Goal: Task Accomplishment & Management: Complete application form

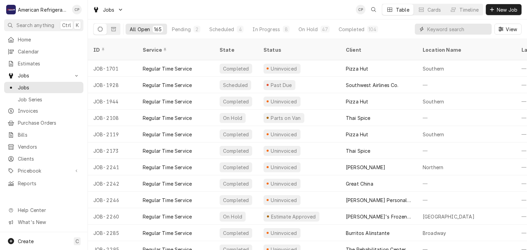
click at [439, 30] on input "Dynamic Content Wrapper" at bounding box center [457, 29] width 61 height 11
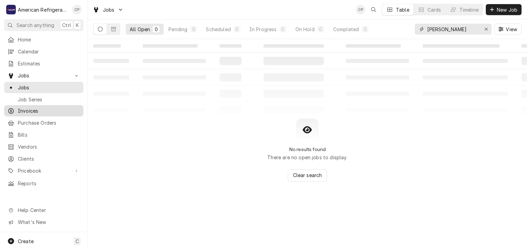
type input "carl unser"
click at [61, 107] on span "Invoices" at bounding box center [49, 110] width 62 height 7
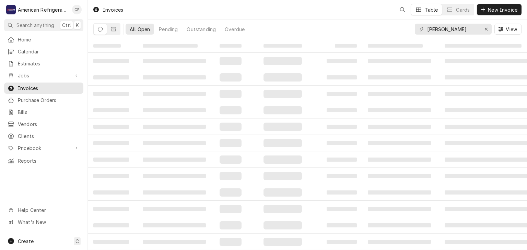
click at [460, 31] on input "[PERSON_NAME]" at bounding box center [452, 29] width 51 height 11
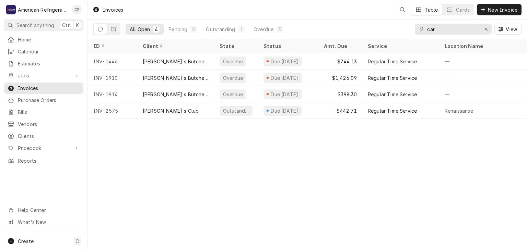
type input "[PERSON_NAME]"
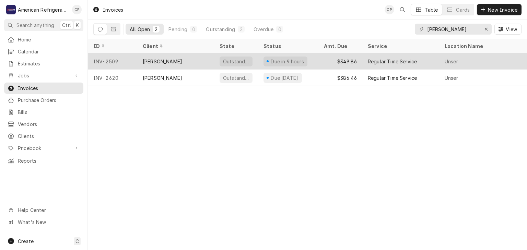
click at [185, 59] on div "Carls Jr." at bounding box center [175, 61] width 77 height 16
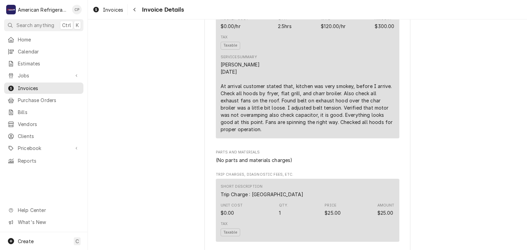
scroll to position [448, 0]
click at [136, 12] on div "Navigate back" at bounding box center [134, 9] width 7 height 7
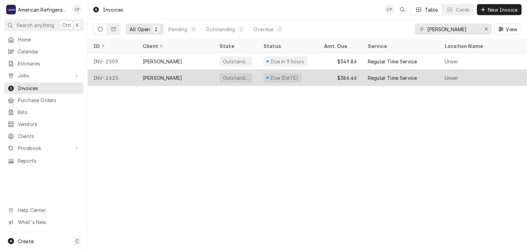
click at [157, 74] on div "[PERSON_NAME]" at bounding box center [162, 77] width 39 height 7
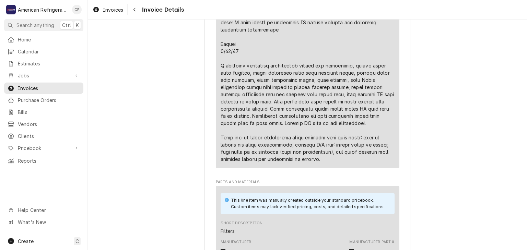
scroll to position [603, 0]
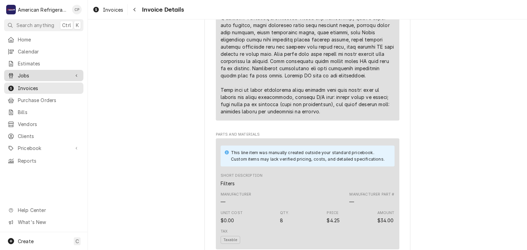
click at [56, 76] on span "Jobs" at bounding box center [44, 75] width 52 height 7
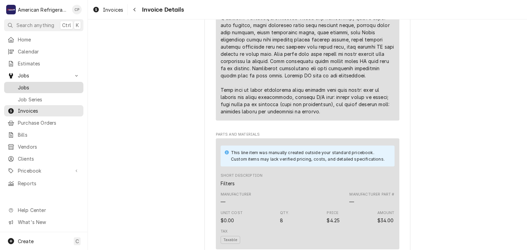
click at [59, 84] on span "Jobs" at bounding box center [49, 87] width 62 height 7
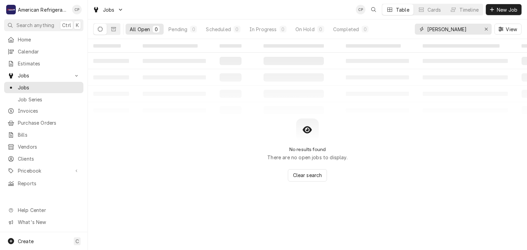
click at [466, 32] on input "[PERSON_NAME]" at bounding box center [452, 29] width 51 height 11
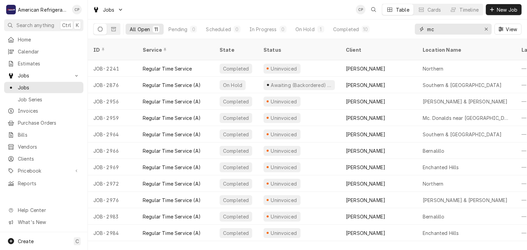
click at [452, 32] on input "mc" at bounding box center [452, 29] width 51 height 11
type input "mc"
click at [496, 10] on span "New Job" at bounding box center [506, 9] width 23 height 7
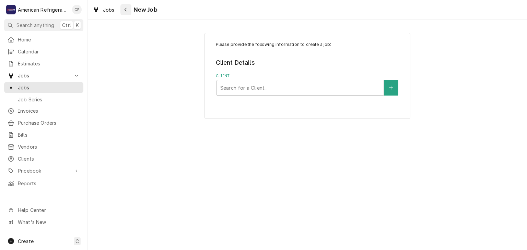
click at [130, 10] on button "Navigate back" at bounding box center [125, 9] width 11 height 11
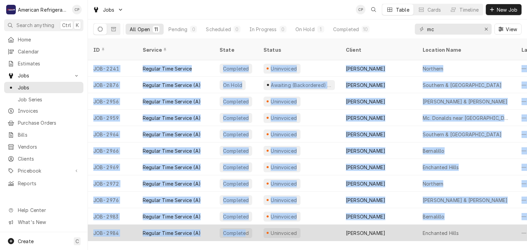
drag, startPoint x: 218, startPoint y: 232, endPoint x: 243, endPoint y: 223, distance: 26.7
click at [243, 223] on div "ID Service State Status Client Location Name Labels Job Type Priority Techs Dat…" at bounding box center [307, 144] width 439 height 211
click at [245, 230] on div "Completed" at bounding box center [235, 233] width 27 height 7
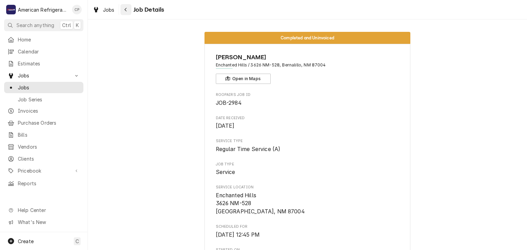
click at [124, 9] on icon "Navigate back" at bounding box center [125, 9] width 3 height 5
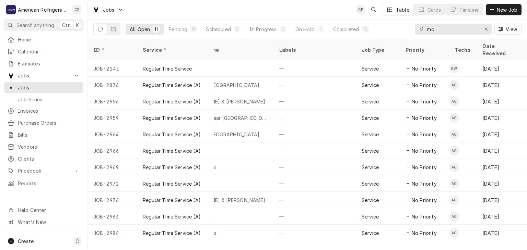
scroll to position [0, 256]
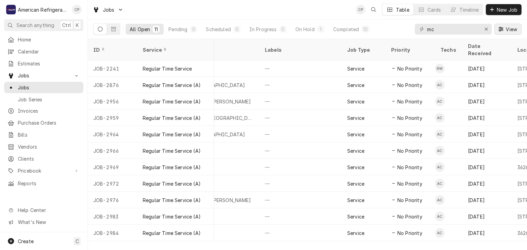
click at [509, 31] on span "View" at bounding box center [511, 29] width 14 height 7
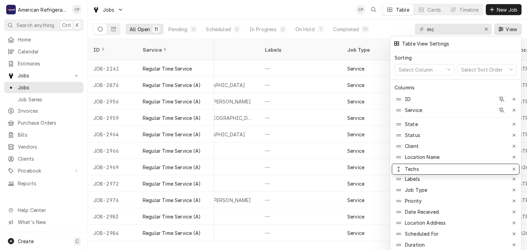
drag, startPoint x: 397, startPoint y: 195, endPoint x: 396, endPoint y: 164, distance: 31.6
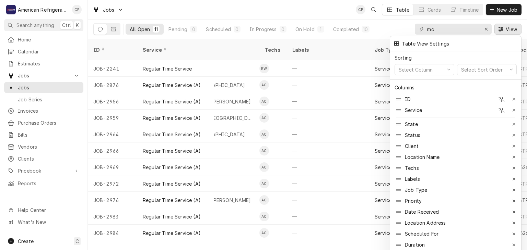
click at [396, 27] on div at bounding box center [263, 125] width 527 height 250
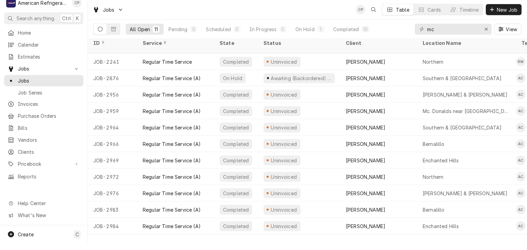
scroll to position [0, 24]
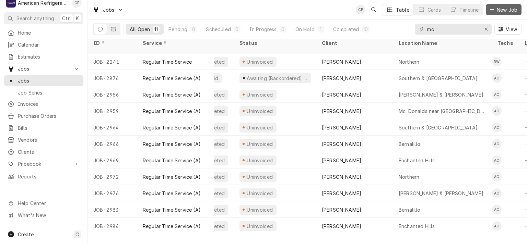
click at [497, 11] on span "New Job" at bounding box center [506, 9] width 23 height 7
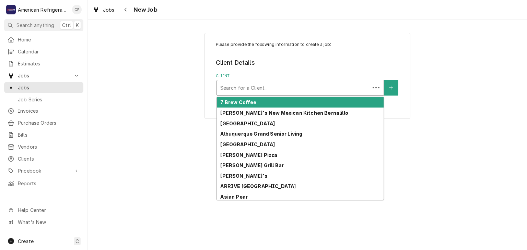
click at [268, 82] on div "Client" at bounding box center [293, 88] width 146 height 12
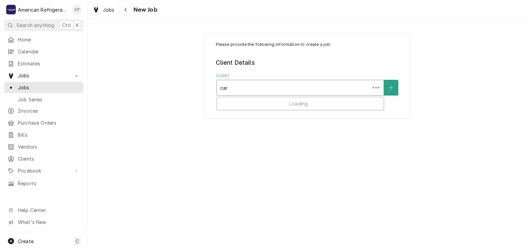
type input "carl"
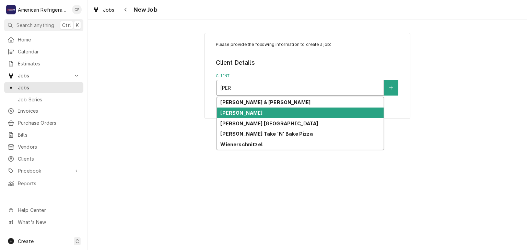
click at [291, 114] on div "Carls Jr." at bounding box center [300, 113] width 167 height 11
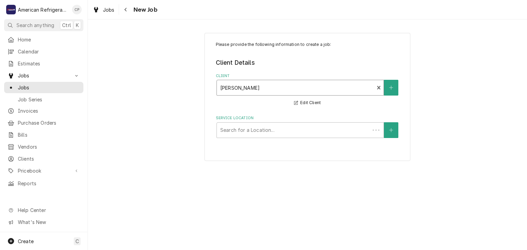
click at [266, 115] on fieldset "Client Details Client option [object Object], selected. Carls Jr. Edit Client S…" at bounding box center [307, 98] width 183 height 80
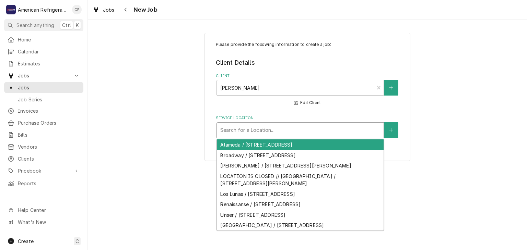
click at [261, 130] on div "Service Location" at bounding box center [300, 130] width 160 height 12
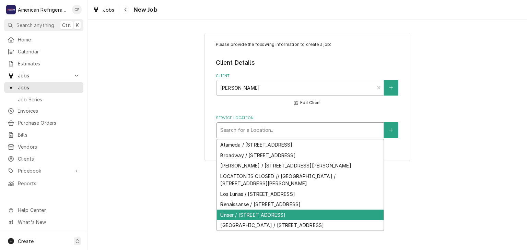
click at [245, 215] on div "Unser / 751 Unser Blvd SE, Rio Rancho, NM 87124" at bounding box center [300, 215] width 167 height 11
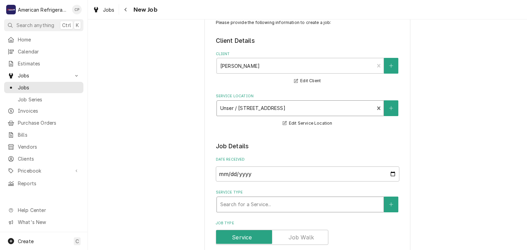
scroll to position [26, 0]
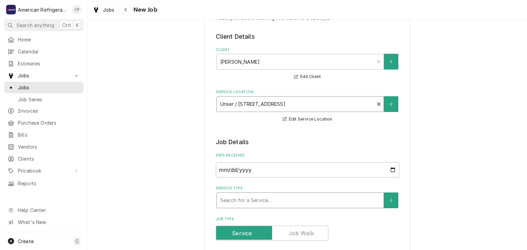
click at [247, 205] on div "Service Type" at bounding box center [300, 200] width 160 height 12
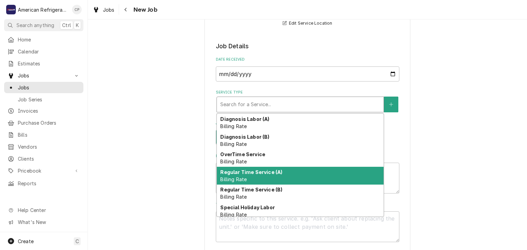
scroll to position [3, 0]
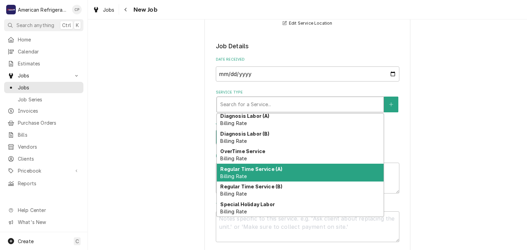
click at [253, 174] on div "Regular Time Service (A) Billing Rate" at bounding box center [300, 173] width 167 height 18
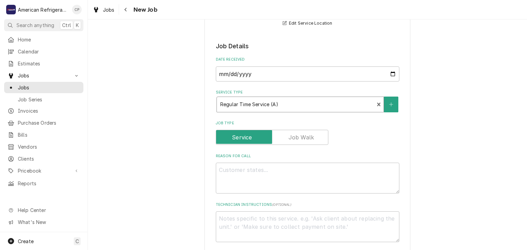
scroll to position [126, 0]
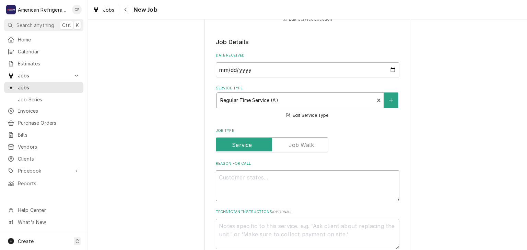
click at [243, 183] on textarea "Reason For Call" at bounding box center [307, 185] width 183 height 31
type textarea "x"
type textarea "L"
type textarea "x"
type textarea "Lo"
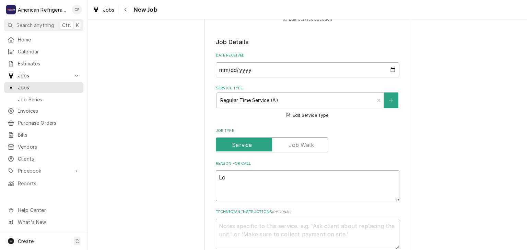
type textarea "x"
type textarea "Lob"
type textarea "x"
type textarea "Lobby"
type textarea "x"
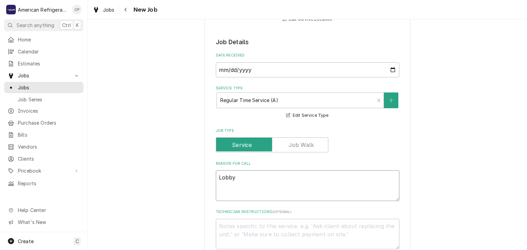
type textarea "Lobby"
type textarea "x"
type textarea "Lobby A"
type textarea "x"
type textarea "Lobby A/C"
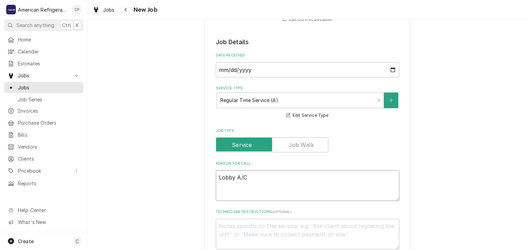
type textarea "x"
type textarea "Lobby A/C"
type textarea "x"
type textarea "Lobby A/C N"
type textarea "x"
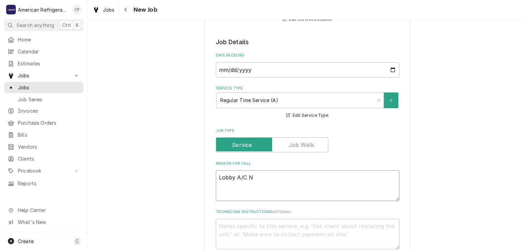
type textarea "Lobby A/C Ne"
type textarea "x"
type textarea "Lobby A/C Nee"
type textarea "x"
type textarea "Lobby A/C Needs"
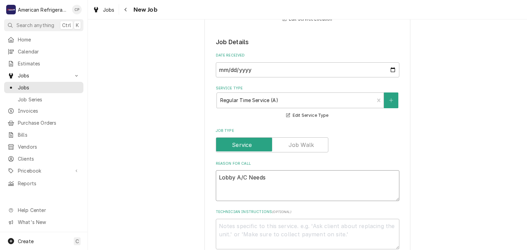
type textarea "x"
type textarea "Lobby A/C Needs"
type textarea "x"
type textarea "Lobby A/C Needs l"
type textarea "x"
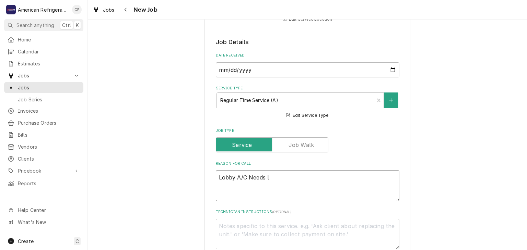
type textarea "Lobby A/C Needs li"
type textarea "x"
type textarea "Lobby A/C Needs lif"
type textarea "x"
type textarea "Lobby A/C Needs life"
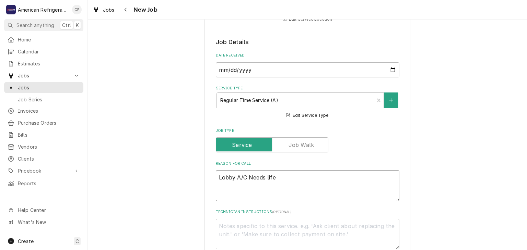
type textarea "x"
type textarea "Lobby A/C Needs lifeti"
type textarea "x"
type textarea "Lobby A/C Needs lifetim"
type textarea "x"
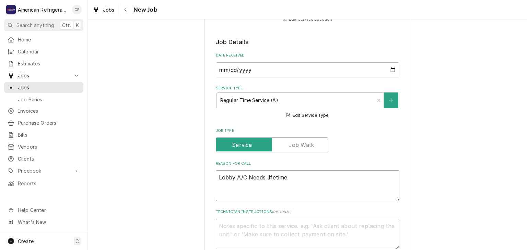
type textarea "Lobby A/C Needs lifetime"
type textarea "x"
type textarea "Lobby A/C Needs lifetime f"
type textarea "x"
type textarea "Lobby A/C Needs lifetime fi"
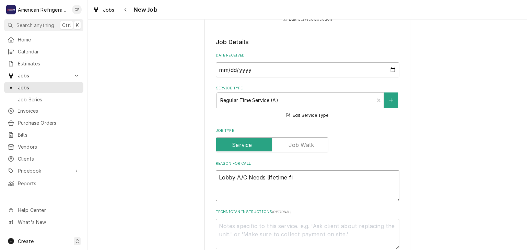
type textarea "x"
type textarea "Lobby A/C Needs lifetime fil"
type textarea "x"
type textarea "Lobby A/C Needs lifetime filt"
type textarea "x"
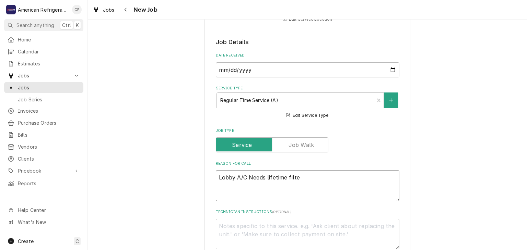
type textarea "Lobby A/C Needs lifetime filter"
type textarea "x"
type textarea "Lobby A/C Needs lifetime filter"
type textarea "x"
type textarea "Lobby A/C Needs lifetime filter a"
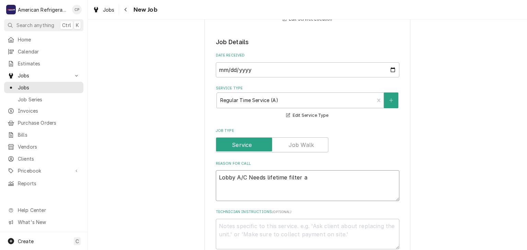
type textarea "x"
type textarea "Lobby A/C Needs lifetime filter an"
type textarea "x"
type textarea "Lobby A/C Needs lifetime filter and"
type textarea "x"
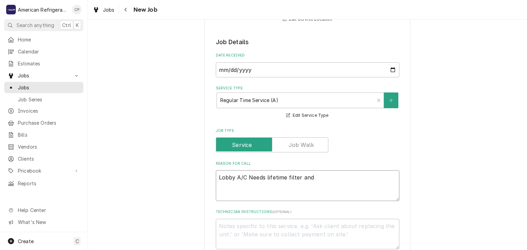
type textarea "Lobby A/C Needs lifetime filter and"
type textarea "x"
type textarea "Lobby A/C Needs lifetime filter and e"
type textarea "x"
type textarea "Lobby A/C Needs lifetime filter and ev"
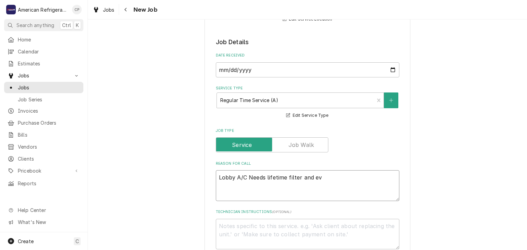
type textarea "x"
type textarea "Lobby A/C Needs lifetime filter and evap"
type textarea "x"
type textarea "Lobby A/C Needs lifetime filter and evapor"
type textarea "x"
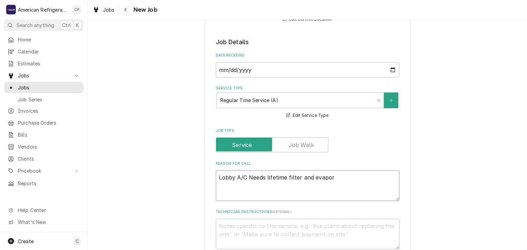
type textarea "Lobby A/C Needs lifetime filter and evapora"
type textarea "x"
type textarea "Lobby A/C Needs lifetime filter and evaporat"
type textarea "x"
type textarea "Lobby A/C Needs lifetime filter and evaporatr"
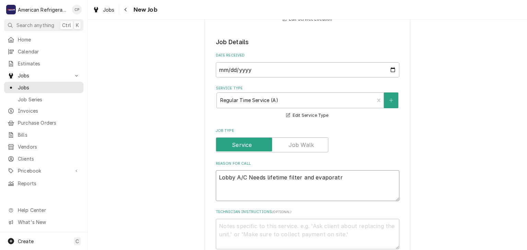
type textarea "x"
type textarea "Lobby A/C Needs lifetime filter and evaporat"
type textarea "x"
type textarea "Lobby A/C Needs lifetime filter and evaporato"
type textarea "x"
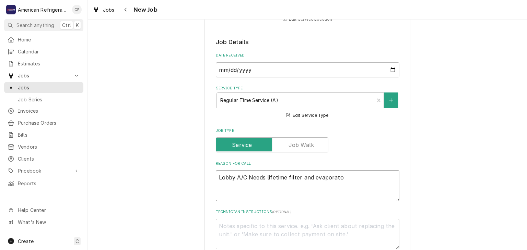
type textarea "Lobby A/C Needs lifetime filter and evaporator"
type textarea "x"
type textarea "Lobby A/C Needs lifetime filter and evaporator"
type textarea "x"
type textarea "Lobby A/C Needs lifetime filter and evaporator n"
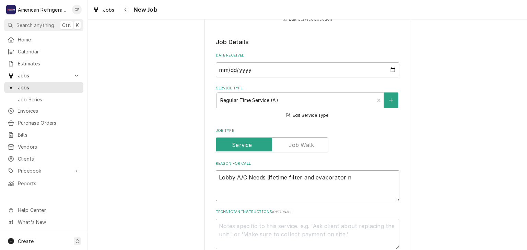
type textarea "x"
type textarea "Lobby A/C Needs lifetime filter and evaporator ne"
type textarea "x"
type textarea "Lobby A/C Needs lifetime filter and evaporator nee"
type textarea "x"
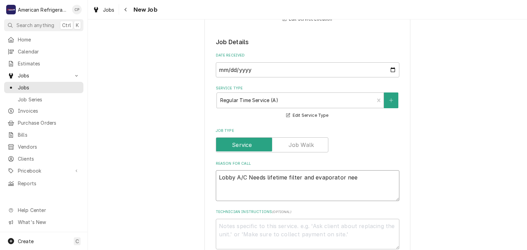
type textarea "Lobby A/C Needs lifetime filter and evaporator need"
type textarea "x"
type textarea "Lobby A/C Needs lifetime filter and evaporator needs"
type textarea "x"
type textarea "Lobby A/C Needs lifetime filter and evaporator needs"
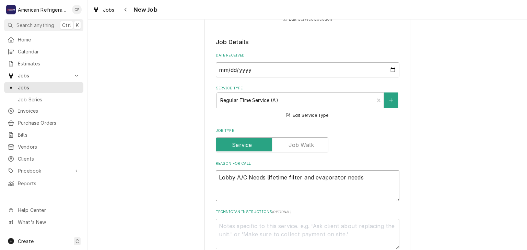
type textarea "x"
type textarea "Lobby A/C Needs lifetime filter and evaporator needs t"
type textarea "x"
type textarea "Lobby A/C Needs lifetime filter and evaporator needs to"
type textarea "x"
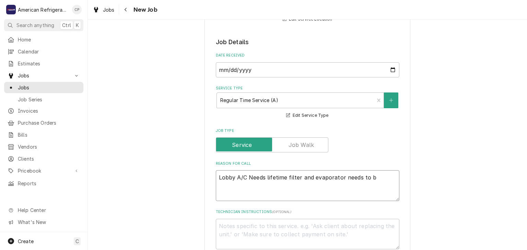
type textarea "Lobby A/C Needs lifetime filter and evaporator needs to be"
type textarea "x"
type textarea "Lobby A/C Needs lifetime filter and evaporator needs to be"
type textarea "x"
type textarea "Lobby A/C Needs lifetime filter and evaporator needs to be c"
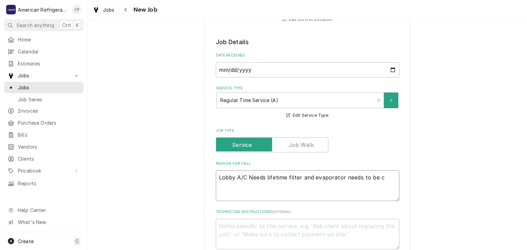
type textarea "x"
type textarea "Lobby A/C Needs lifetime filter and evaporator needs to be cl"
type textarea "x"
type textarea "Lobby A/C Needs lifetime filter and evaporator needs to be cle"
type textarea "x"
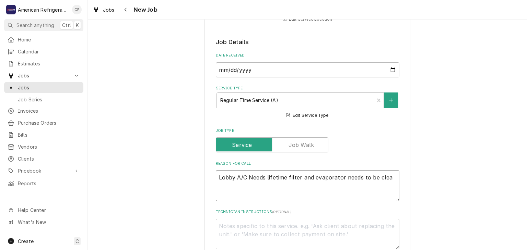
type textarea "Lobby A/C Needs lifetime filter and evaporator needs to be clean"
type textarea "x"
type textarea "Lobby A/C Needs lifetime filter and evaporator needs to be cleane"
type textarea "x"
type textarea "Lobby A/C Needs lifetime filter and evaporator needs to be cleaned"
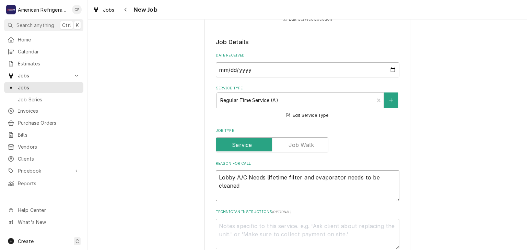
type textarea "x"
type textarea "Lobby A/C Needs lifetime filter and evaporator needs to be cleaned"
type textarea "x"
type textarea "D"
type textarea "x"
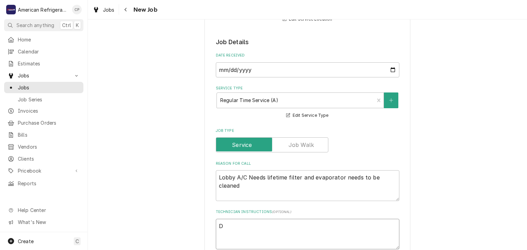
type textarea "Di"
type textarea "x"
type textarea "Dia"
type textarea "x"
type textarea "Diagn"
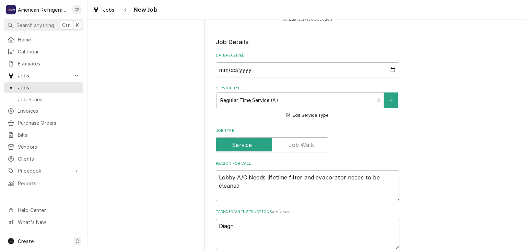
type textarea "x"
type textarea "Diagno"
type textarea "x"
type textarea "Diagnos"
type textarea "x"
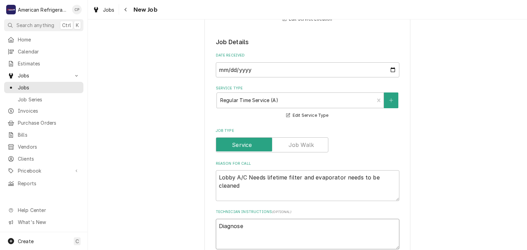
type textarea "Diagnose"
type textarea "x"
type textarea "Diagnose &"
type textarea "x"
type textarea "Diagnose & c"
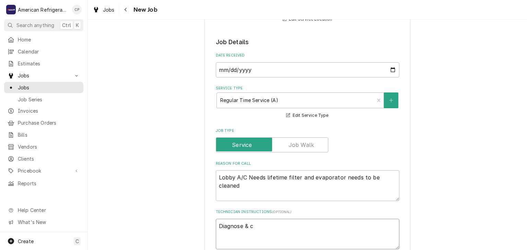
type textarea "x"
type textarea "Diagnose & ca"
type textarea "x"
type textarea "Diagnose & call"
type textarea "x"
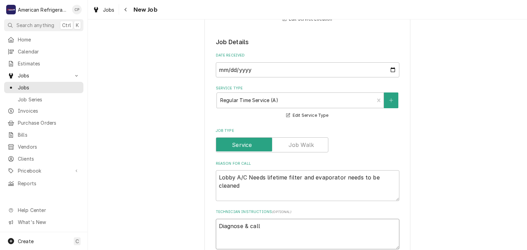
type textarea "Diagnose & call"
type textarea "x"
type textarea "Diagnose & call g"
type textarea "x"
type textarea "Diagnose & call gl"
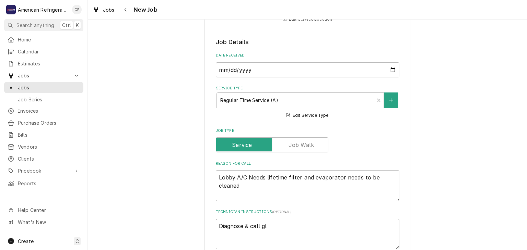
type textarea "x"
type textarea "Diagnose & call glen"
type textarea "x"
type textarea "Diagnose & call Glenn"
type textarea "x"
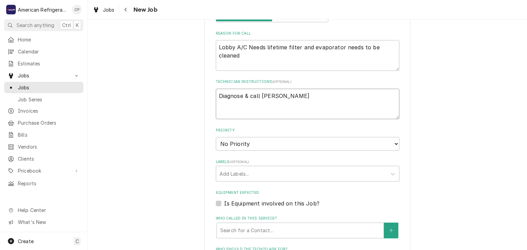
scroll to position [461, 0]
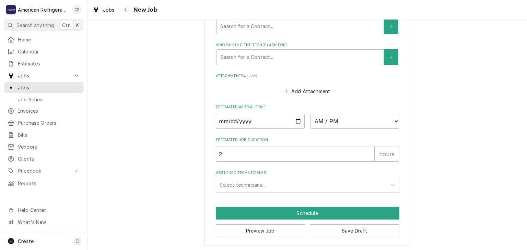
type textarea "Diagnose & call Glenn"
click at [300, 117] on input "Date" at bounding box center [260, 121] width 89 height 15
type textarea "x"
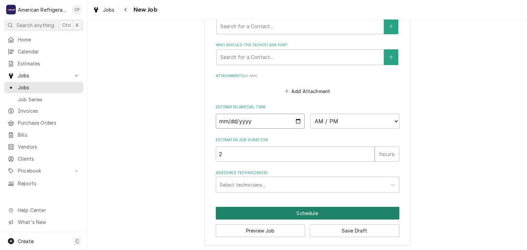
type input "2025-09-10"
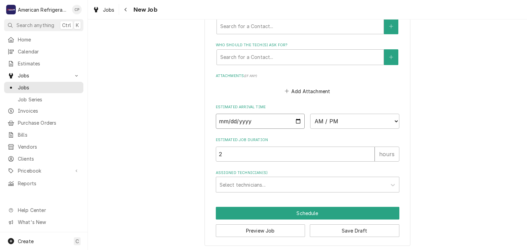
type textarea "x"
click at [331, 120] on select "AM / PM 6:00 AM 6:15 AM 6:30 AM 6:45 AM 7:00 AM 7:15 AM 7:30 AM 7:45 AM 8:00 AM…" at bounding box center [354, 121] width 89 height 15
select select "16:00:00"
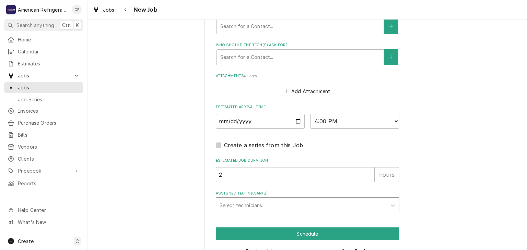
click at [253, 208] on div "Assigned Technician(s)" at bounding box center [301, 205] width 164 height 12
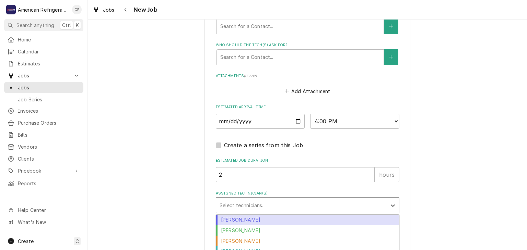
click at [252, 216] on div "Alvaro Cuenca" at bounding box center [307, 220] width 183 height 11
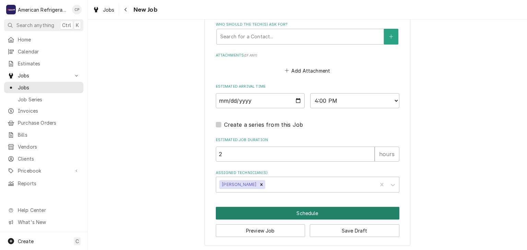
click at [254, 214] on button "Schedule" at bounding box center [307, 213] width 183 height 13
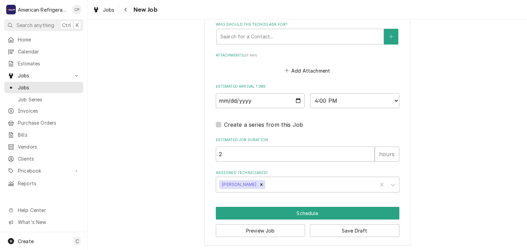
scroll to position [475, 0]
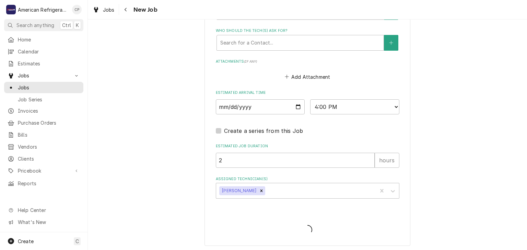
type textarea "x"
